Goal: Information Seeking & Learning: Learn about a topic

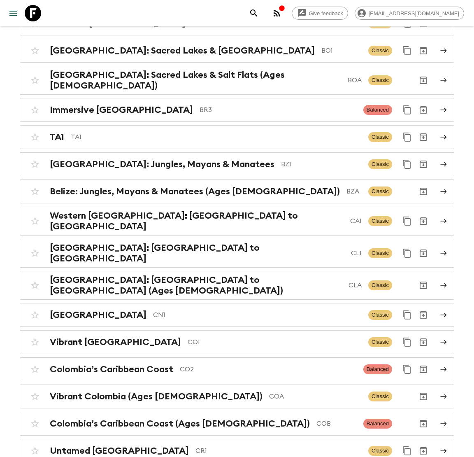
scroll to position [461, 0]
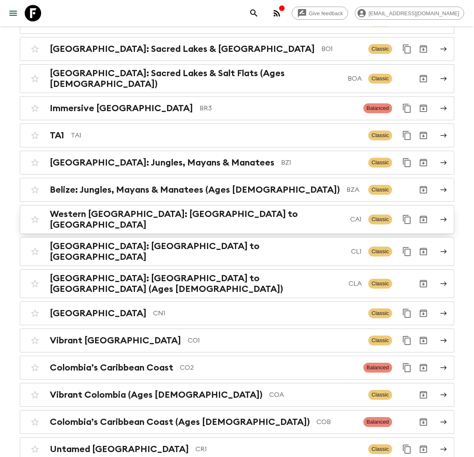
click at [179, 209] on h2 "Western [GEOGRAPHIC_DATA]: [GEOGRAPHIC_DATA] to [GEOGRAPHIC_DATA]" at bounding box center [197, 219] width 294 height 21
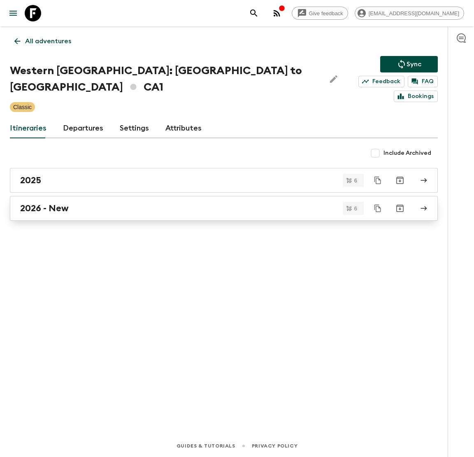
click at [88, 198] on link "2026 - New" at bounding box center [224, 208] width 428 height 25
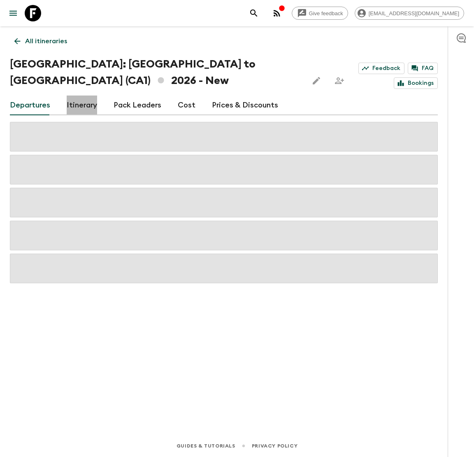
click at [79, 105] on link "Itinerary" at bounding box center [82, 106] width 30 height 20
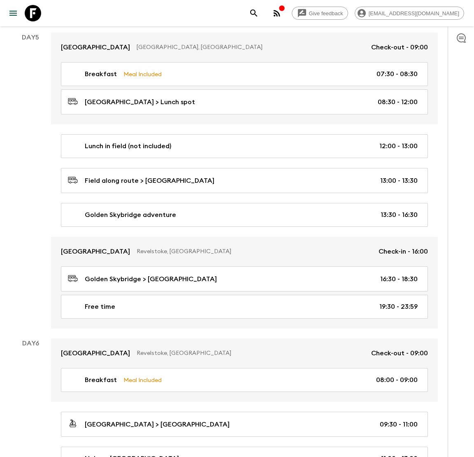
scroll to position [742, 0]
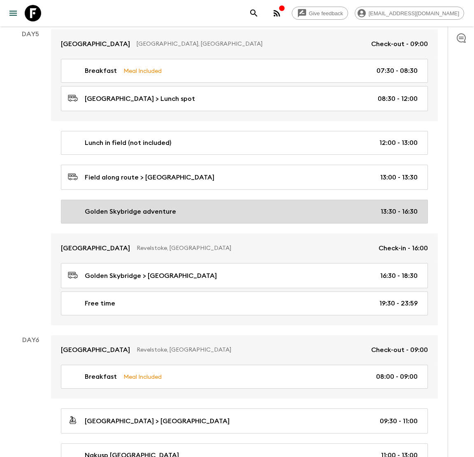
click at [183, 210] on div "Golden Skybridge adventure 13:30 - 16:30" at bounding box center [243, 212] width 350 height 10
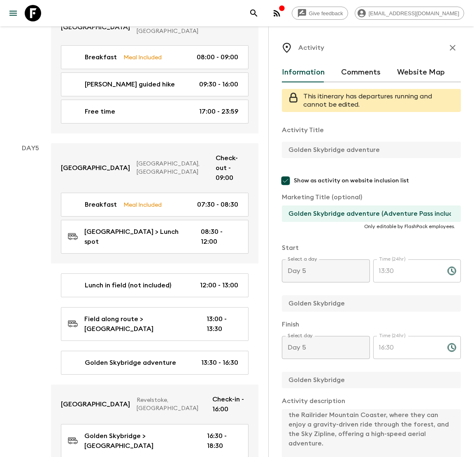
click at [457, 44] on icon "button" at bounding box center [453, 48] width 10 height 10
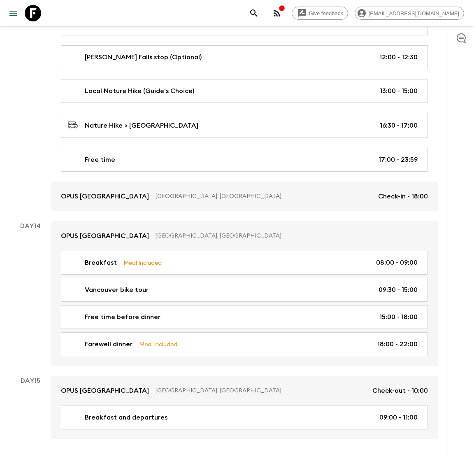
scroll to position [2842, 0]
